Goal: Communication & Community: Answer question/provide support

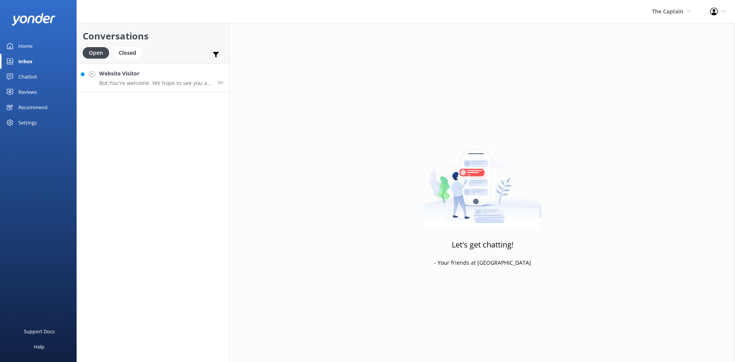
drag, startPoint x: 137, startPoint y: 84, endPoint x: 143, endPoint y: 84, distance: 5.8
click at [138, 84] on p "Bot: You're welcome. We hope to see you at [GEOGRAPHIC_DATA] soon!" at bounding box center [155, 83] width 113 height 7
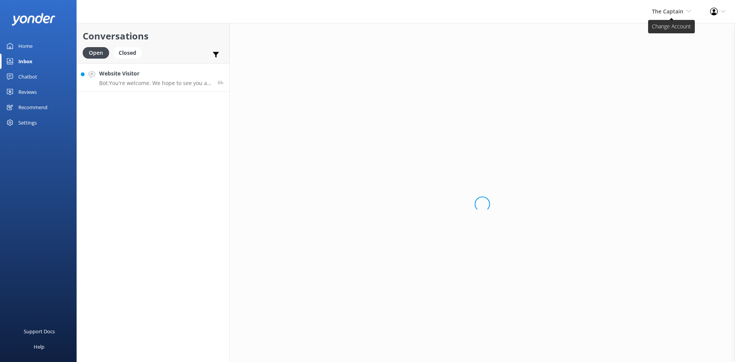
click at [657, 12] on span "The Captain" at bounding box center [667, 11] width 31 height 7
click at [649, 30] on link "De [GEOGRAPHIC_DATA]" at bounding box center [663, 33] width 77 height 18
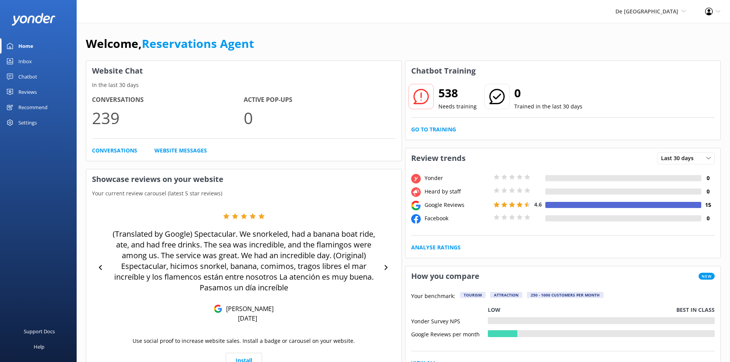
click at [22, 61] on div "Inbox" at bounding box center [24, 61] width 13 height 15
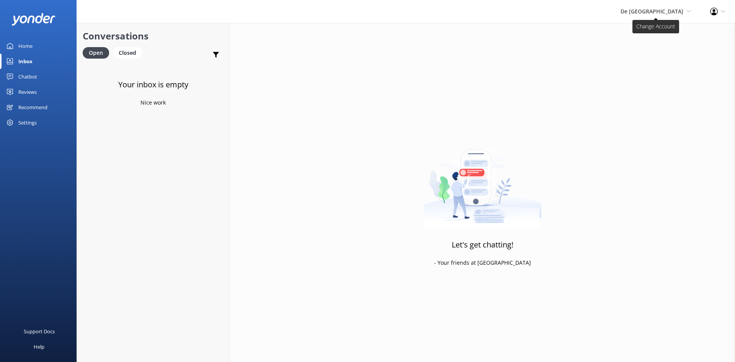
click at [672, 8] on span "De [GEOGRAPHIC_DATA]" at bounding box center [652, 11] width 63 height 7
click at [646, 50] on link "Aruba's Activities Expert" at bounding box center [663, 51] width 77 height 18
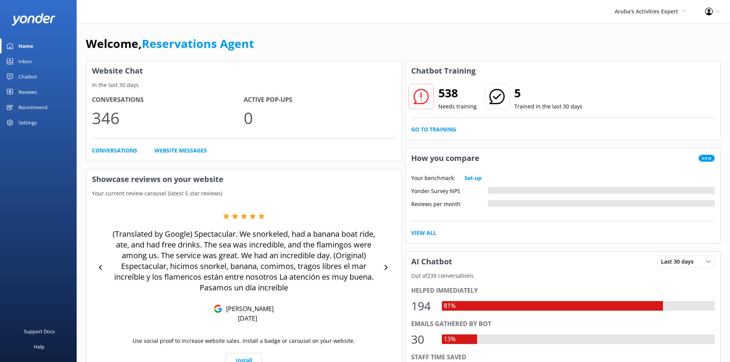
click at [21, 60] on div "Inbox" at bounding box center [24, 61] width 13 height 15
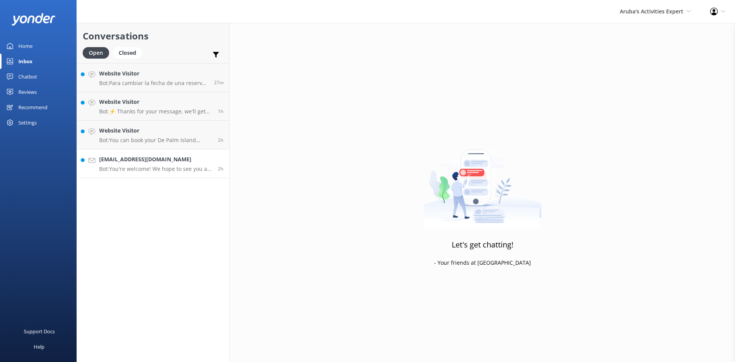
click at [170, 156] on h4 "[EMAIL_ADDRESS][DOMAIN_NAME]" at bounding box center [155, 159] width 113 height 8
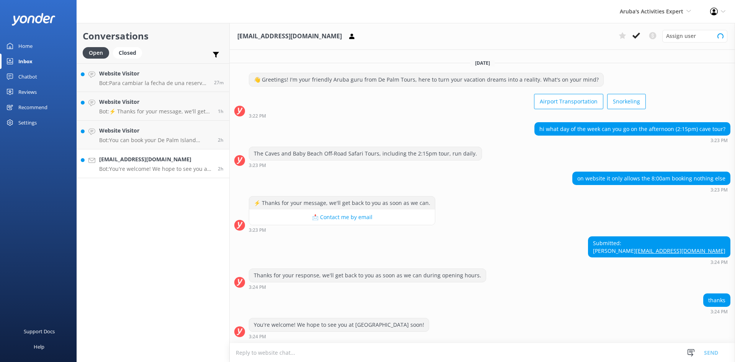
scroll to position [5, 0]
